Goal: Check status

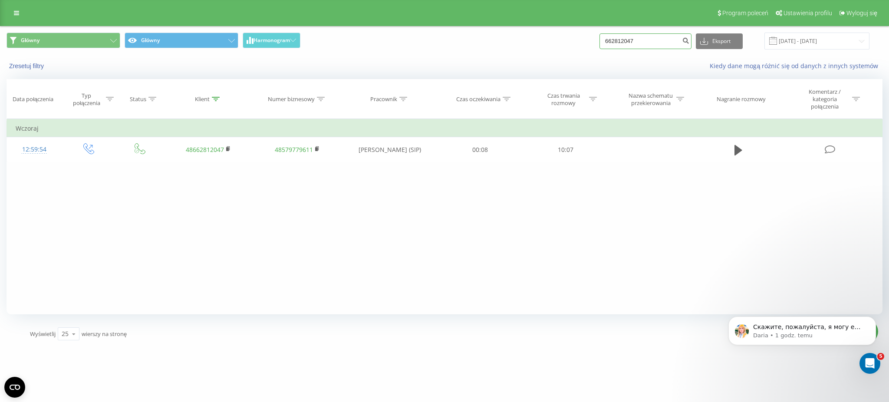
click at [654, 42] on input "662812047" at bounding box center [646, 41] width 92 height 16
paste input "79238811"
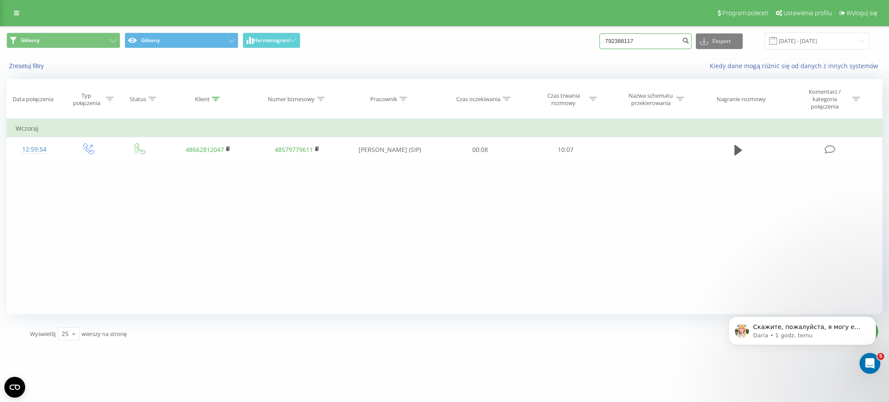
type input "792388117"
